Goal: Task Accomplishment & Management: Manage account settings

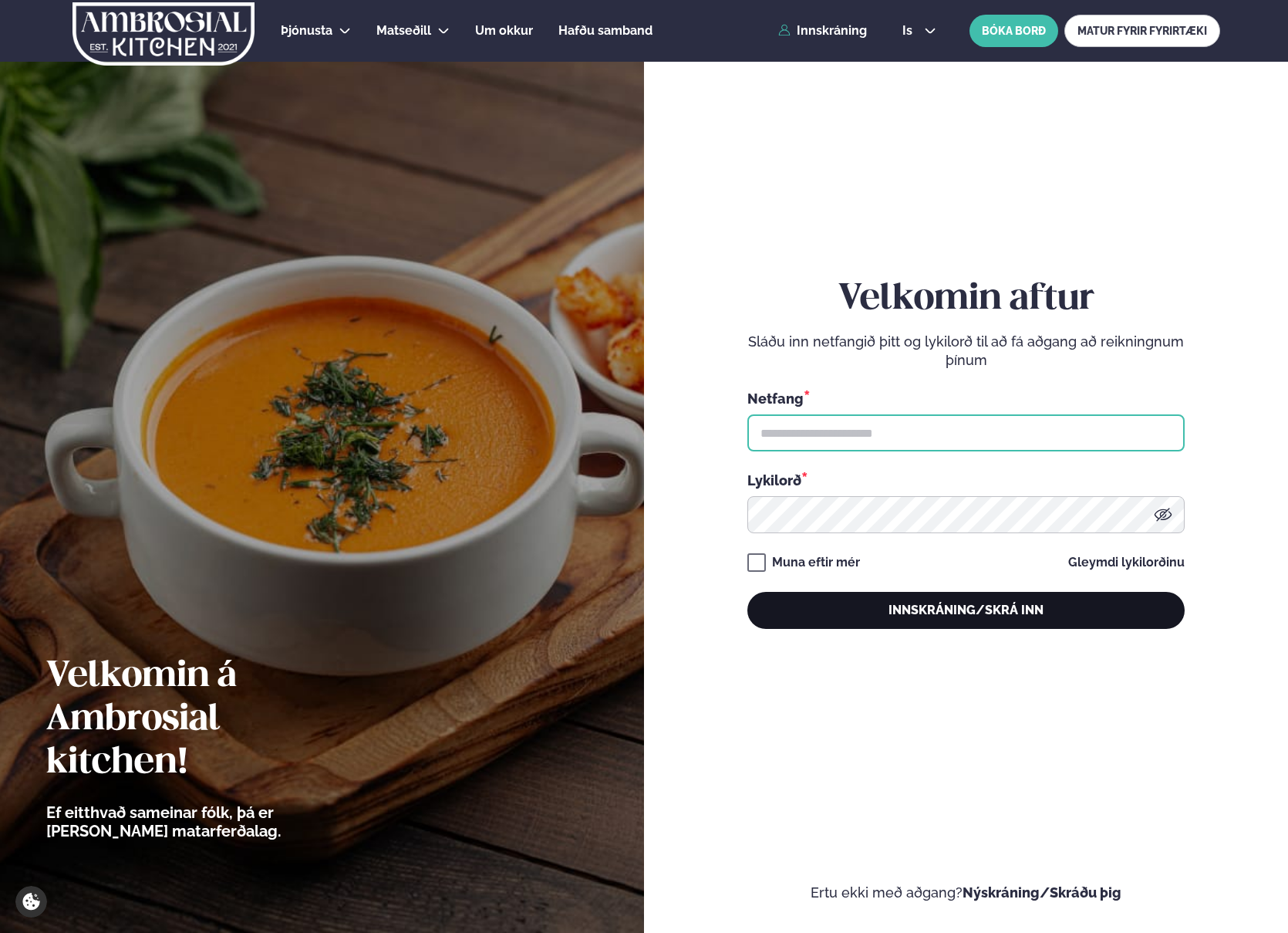
type input "**********"
click at [993, 611] on button "Innskráning/Skrá inn" at bounding box center [965, 610] width 437 height 37
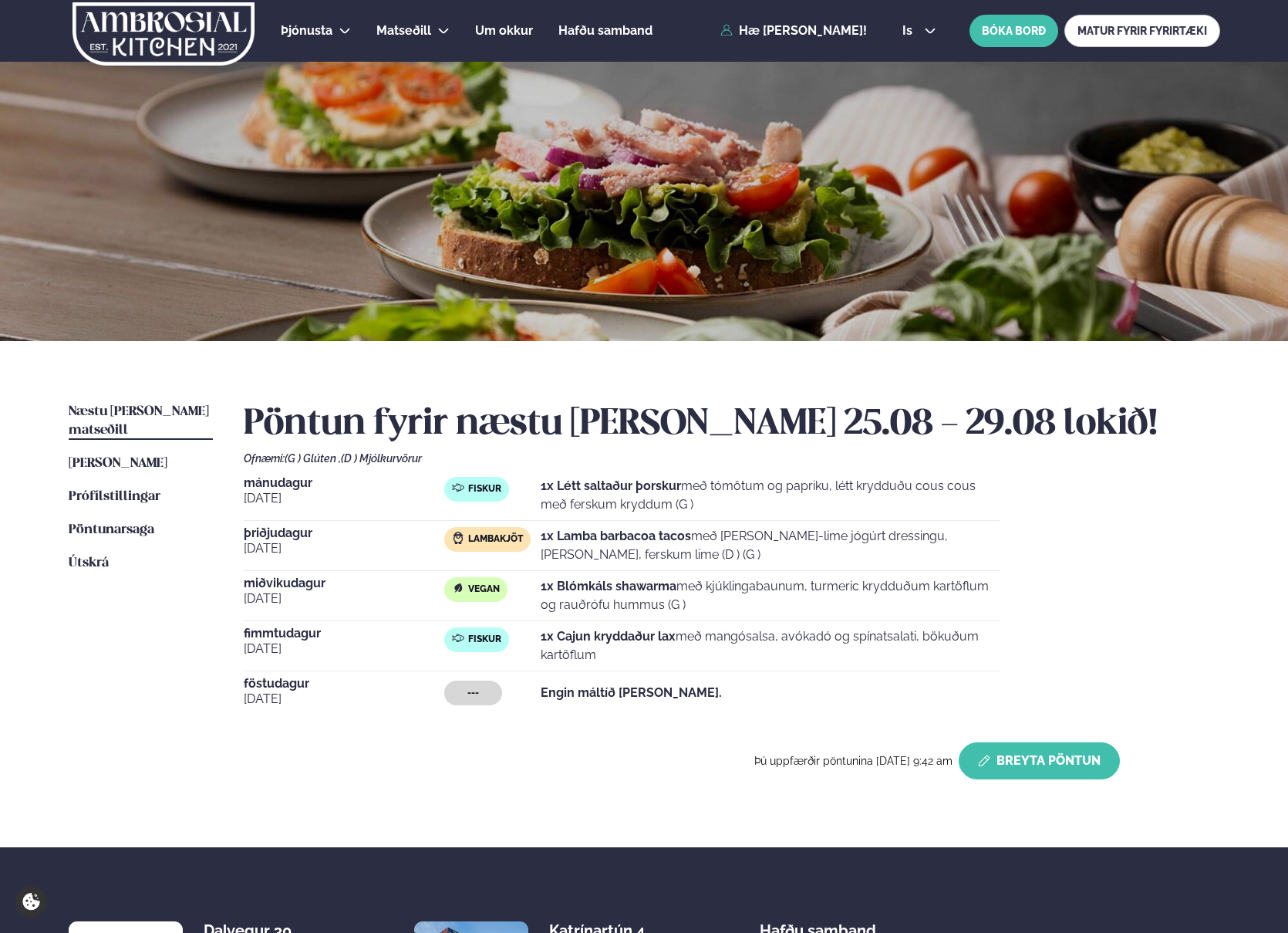
click at [1068, 765] on button "Breyta Pöntun" at bounding box center [1039, 761] width 161 height 37
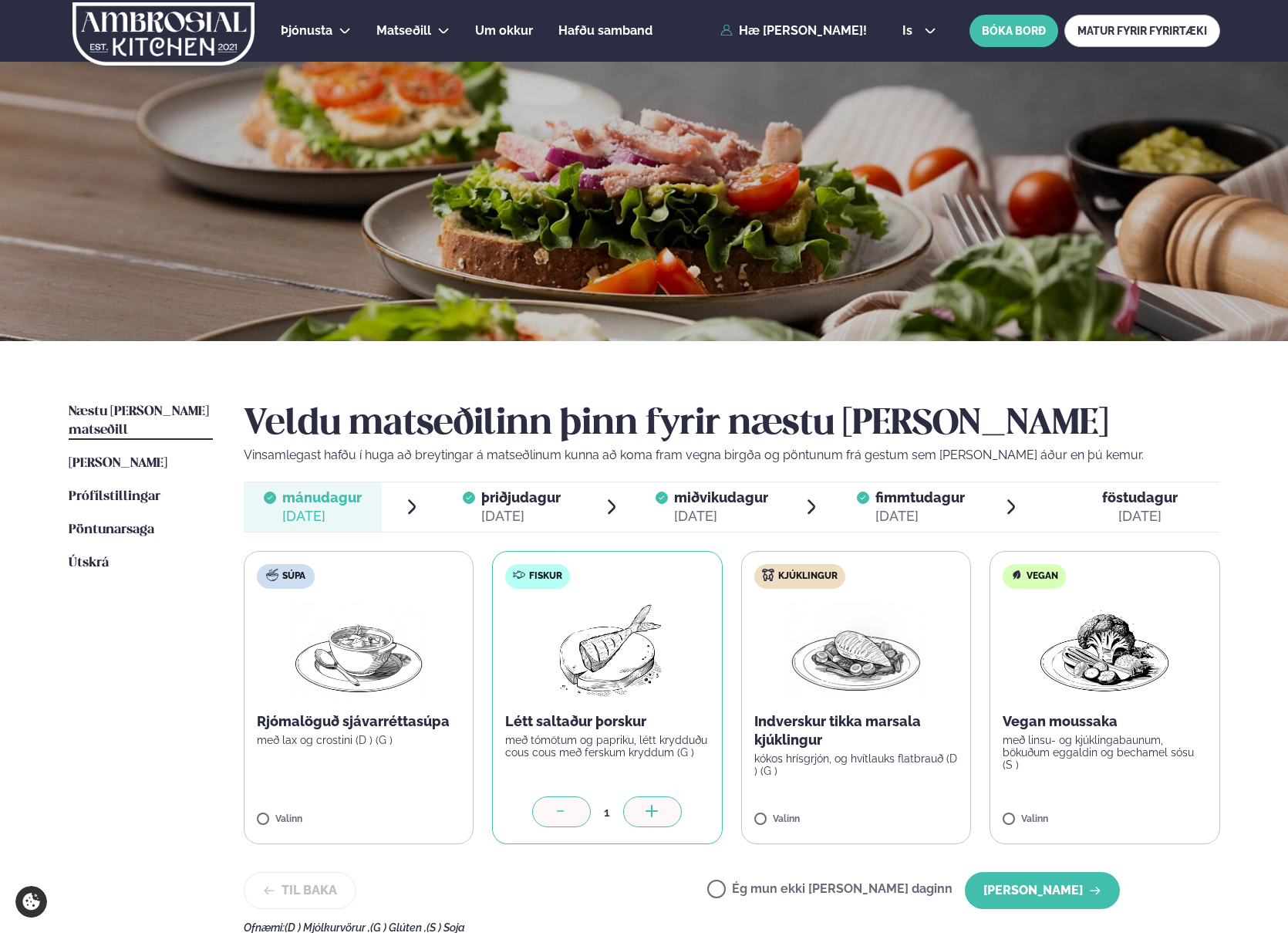
click at [538, 503] on span "þriðjudagur" at bounding box center [520, 497] width 80 height 16
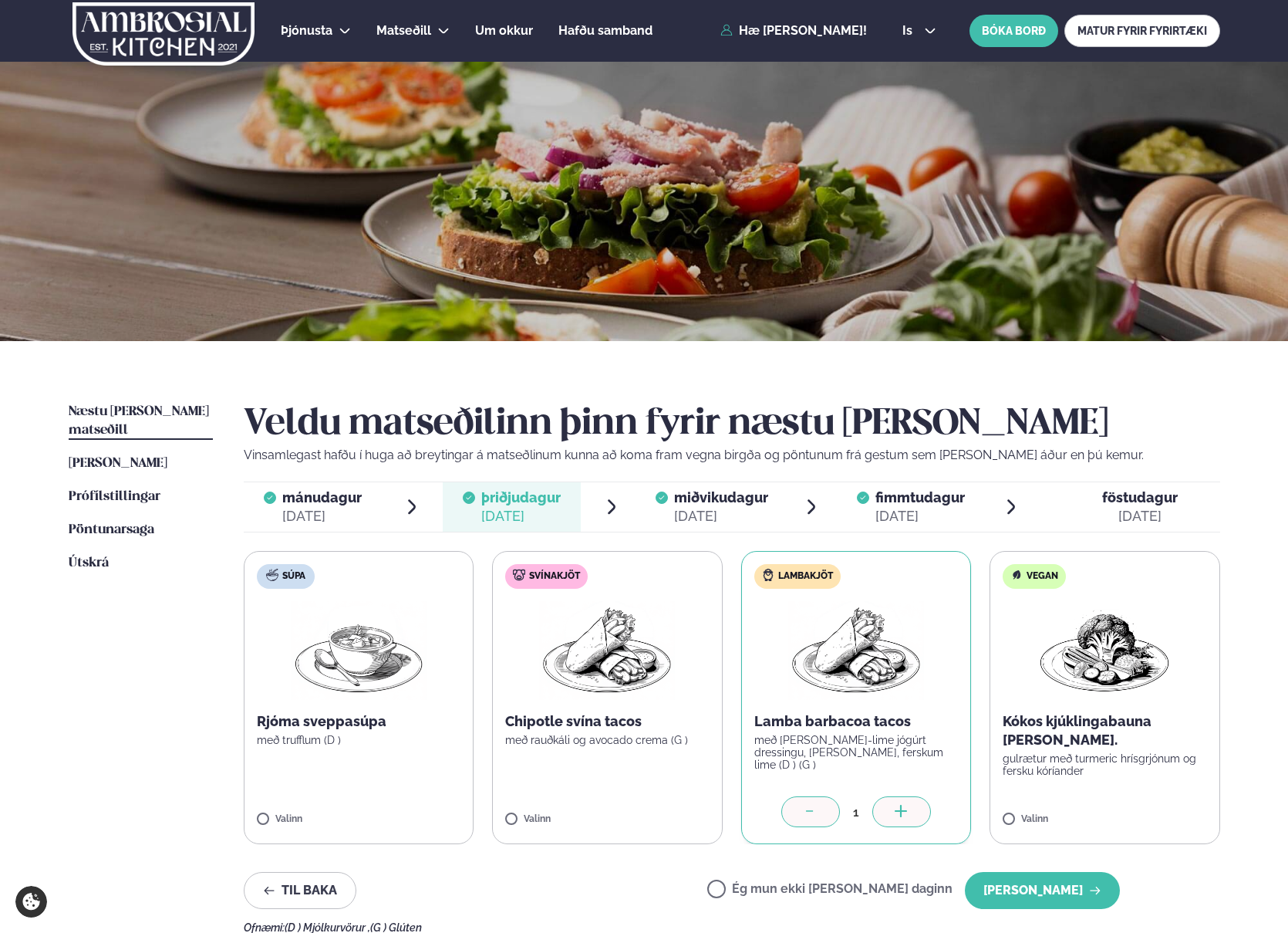
click at [818, 809] on icon at bounding box center [810, 812] width 15 height 15
click at [769, 892] on label "Ég mun ekki [PERSON_NAME] daginn" at bounding box center [830, 890] width 245 height 16
click at [1062, 898] on button "[PERSON_NAME]" at bounding box center [1042, 891] width 155 height 37
